Goal: Transaction & Acquisition: Subscribe to service/newsletter

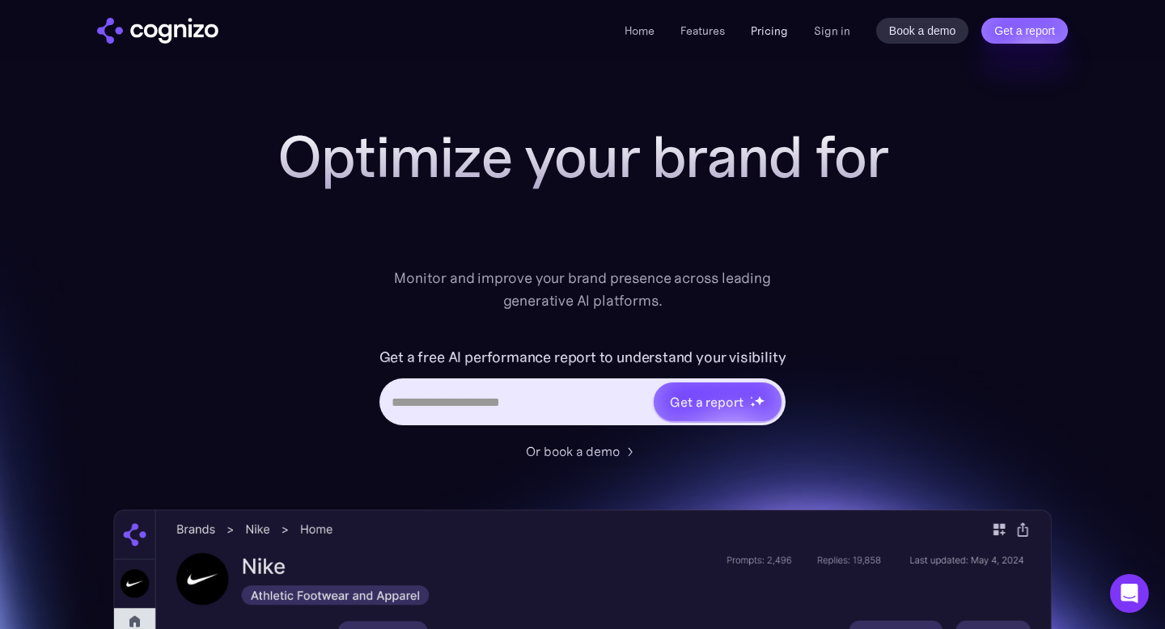
click at [772, 35] on link "Pricing" at bounding box center [769, 30] width 37 height 15
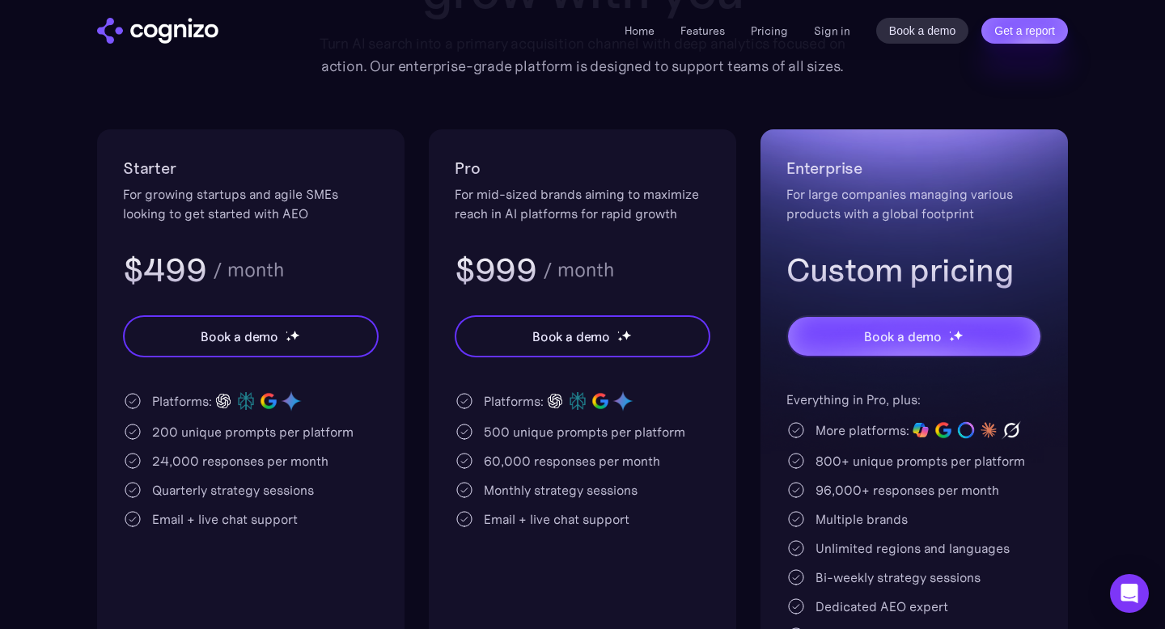
scroll to position [260, 0]
